Goal: Task Accomplishment & Management: Complete application form

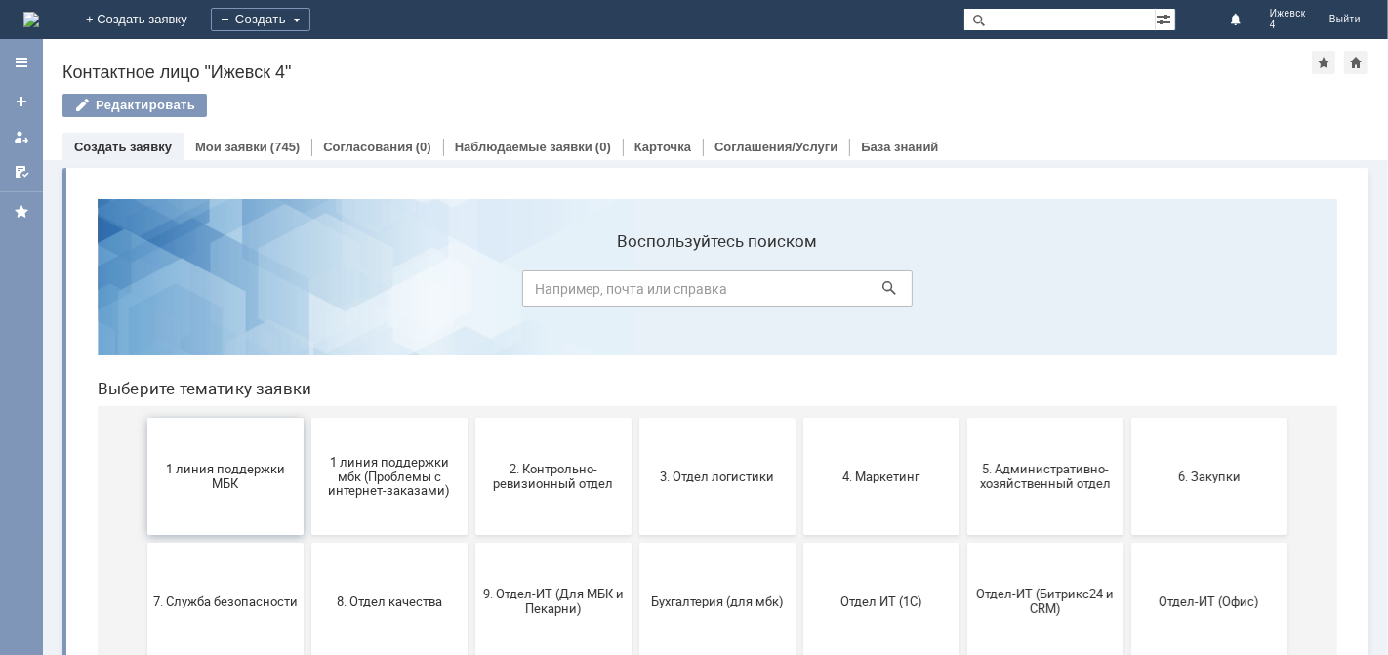
click at [206, 481] on span "1 линия поддержки МБК" at bounding box center [224, 475] width 145 height 29
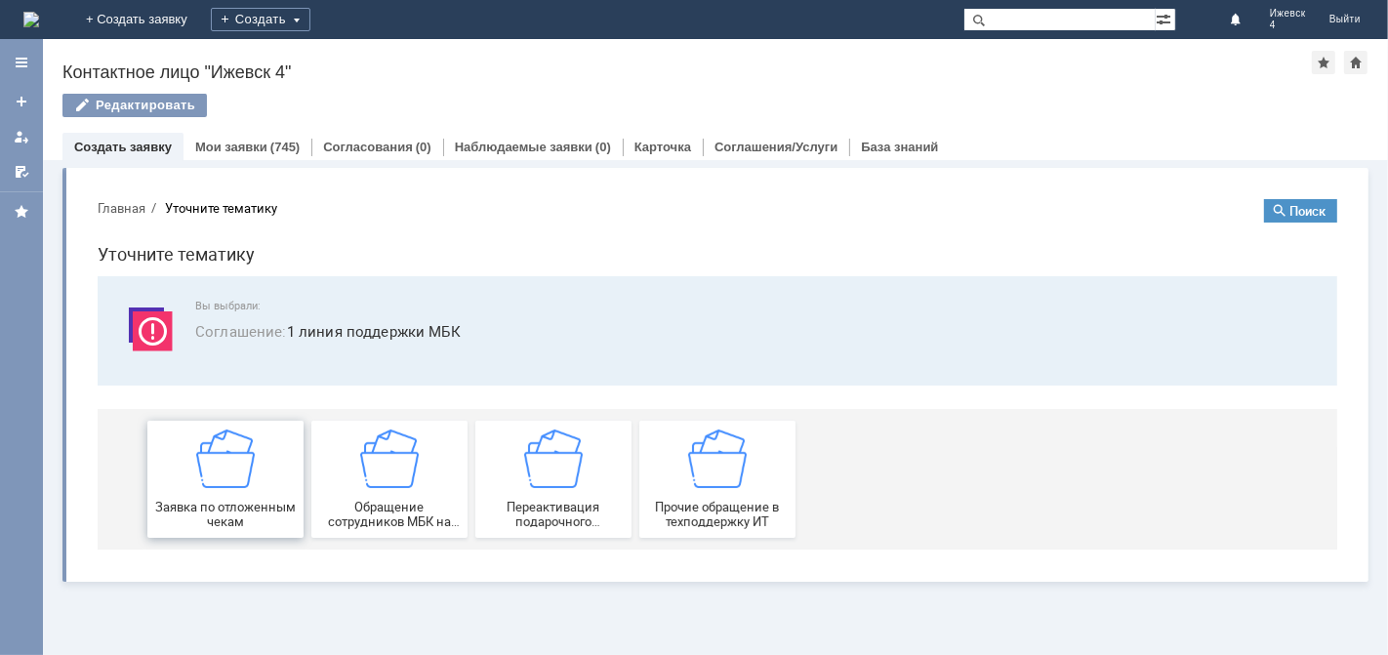
click at [228, 478] on img at bounding box center [224, 458] width 59 height 59
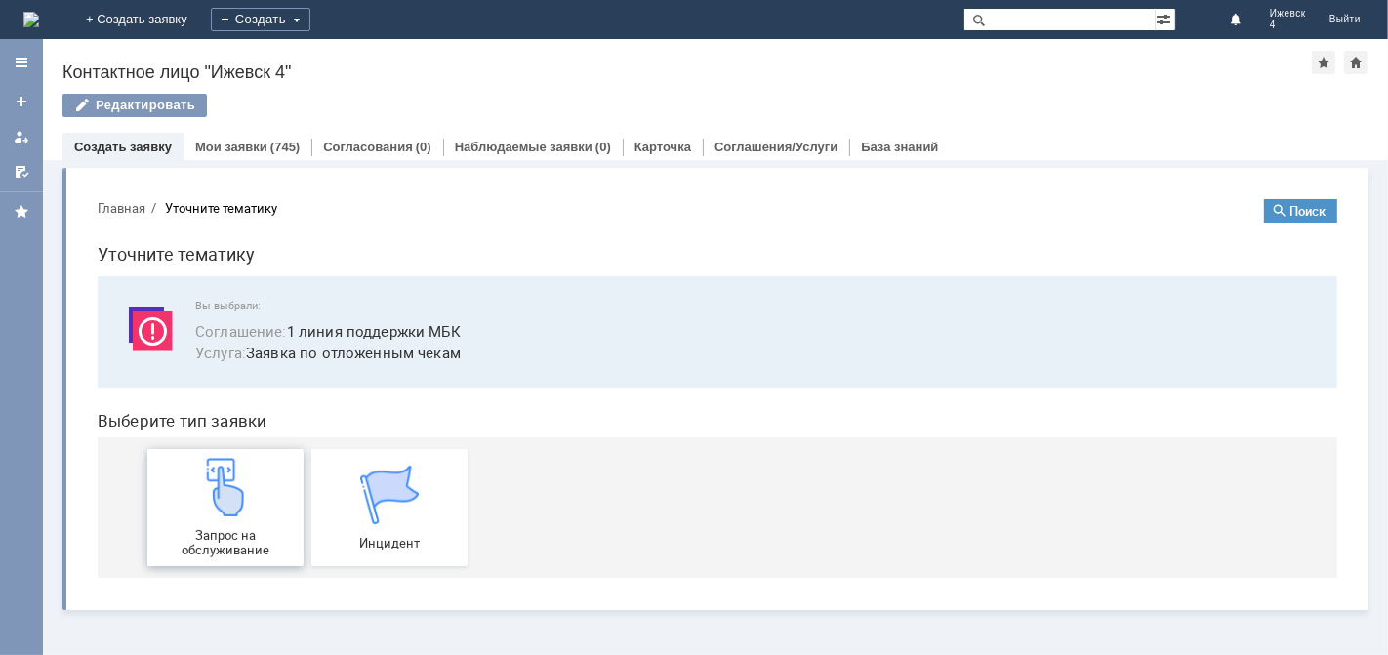
click at [233, 482] on img at bounding box center [224, 486] width 59 height 59
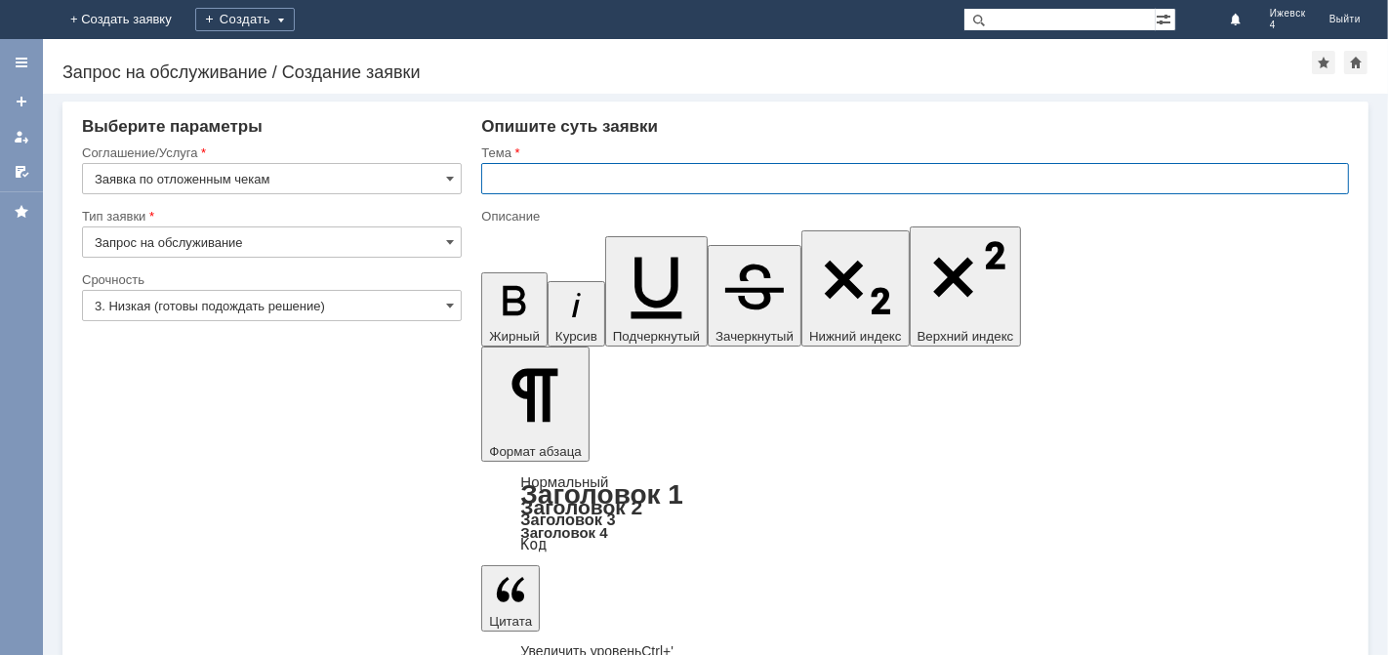
click at [522, 172] on input "text" at bounding box center [915, 178] width 868 height 31
type input "МБК Ижевск 4 отложенные чеки за [DATE]"
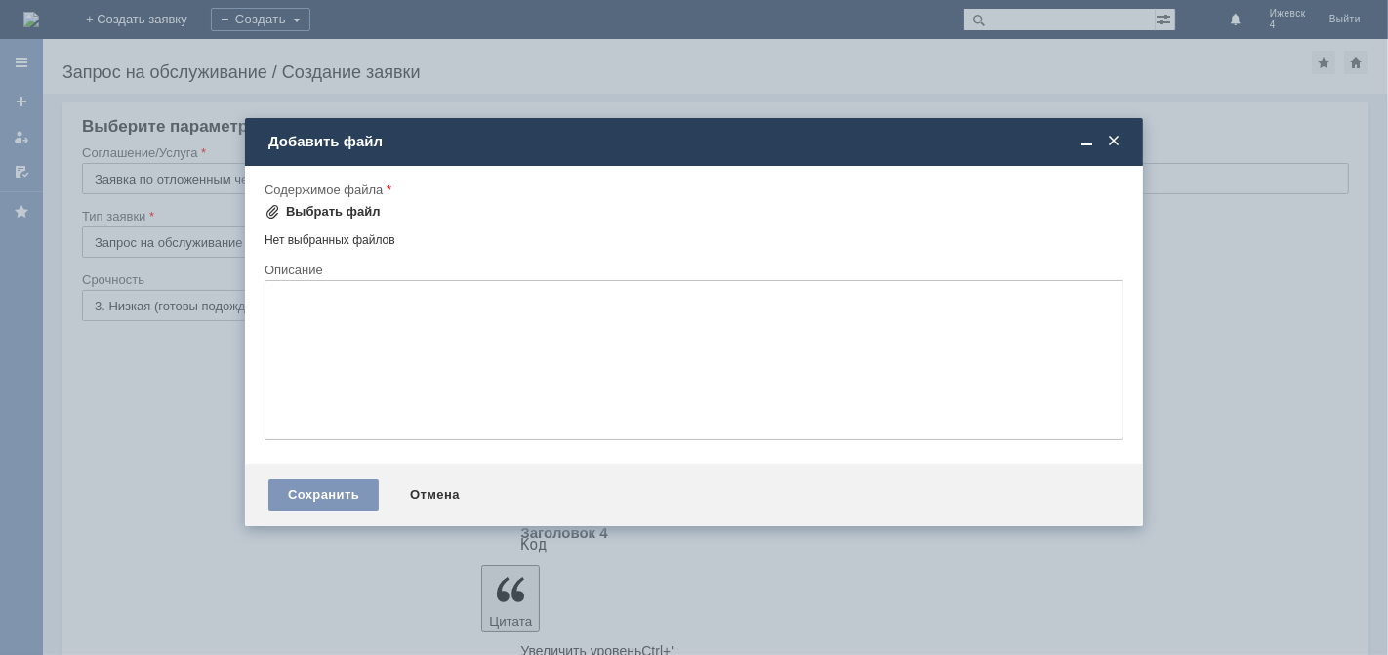
click at [346, 213] on div "Выбрать файл" at bounding box center [333, 212] width 95 height 16
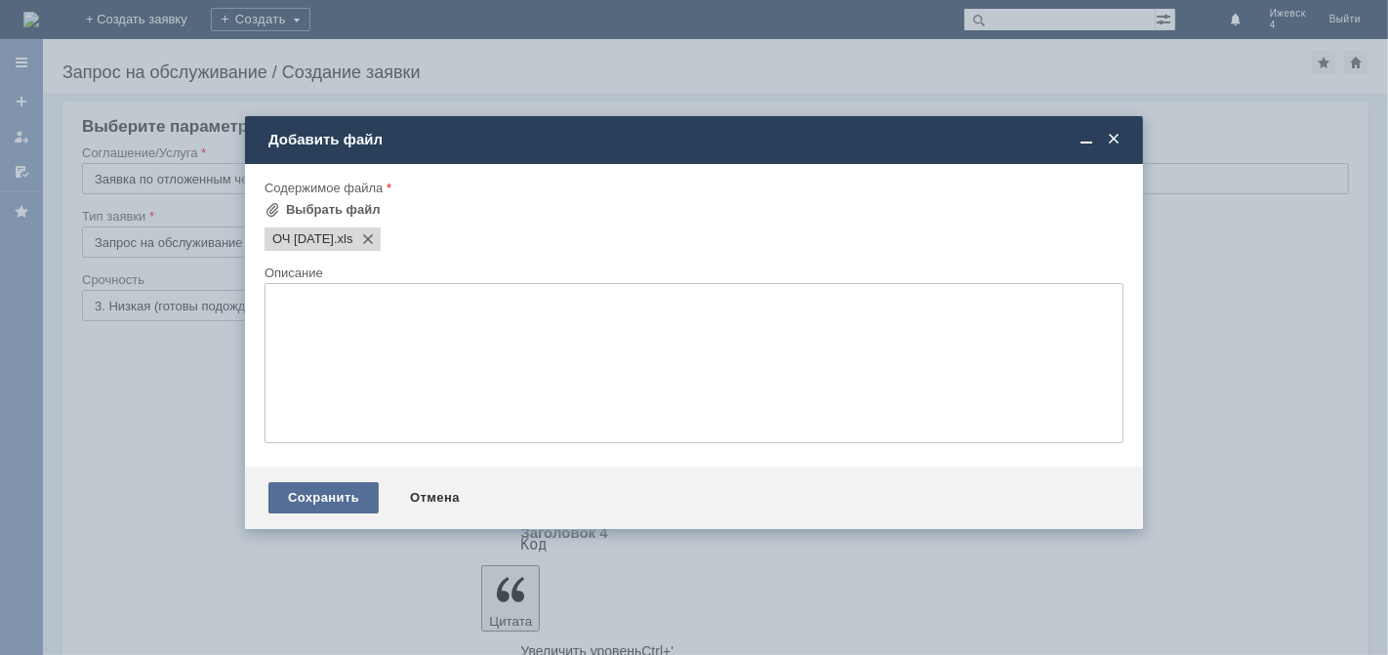
click at [331, 508] on div "Сохранить" at bounding box center [324, 497] width 110 height 31
